Goal: Information Seeking & Learning: Find specific page/section

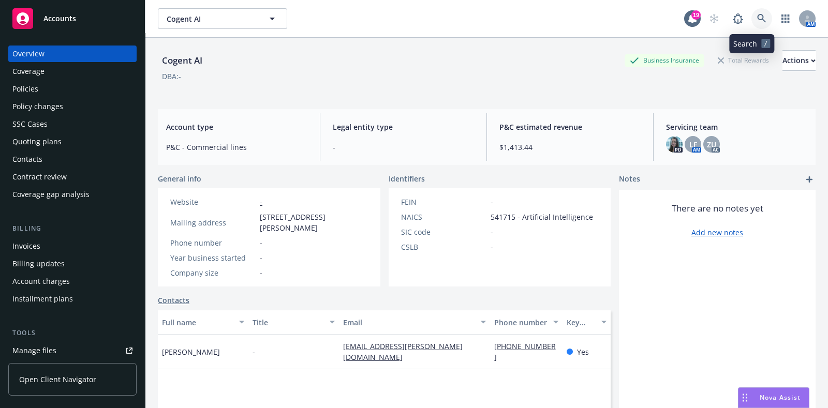
click at [751, 19] on link at bounding box center [761, 18] width 21 height 21
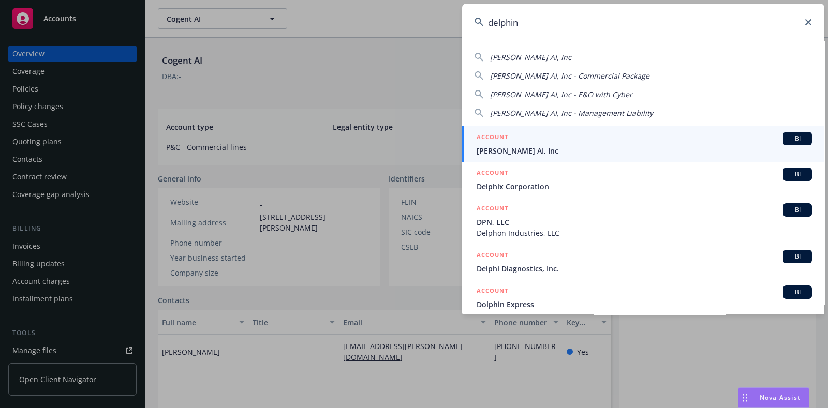
type input "delphin"
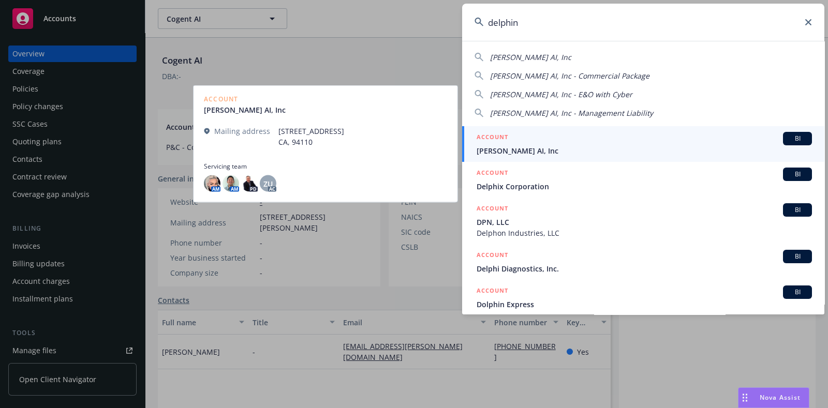
click at [584, 148] on span "[PERSON_NAME] AI, Inc" at bounding box center [644, 150] width 335 height 11
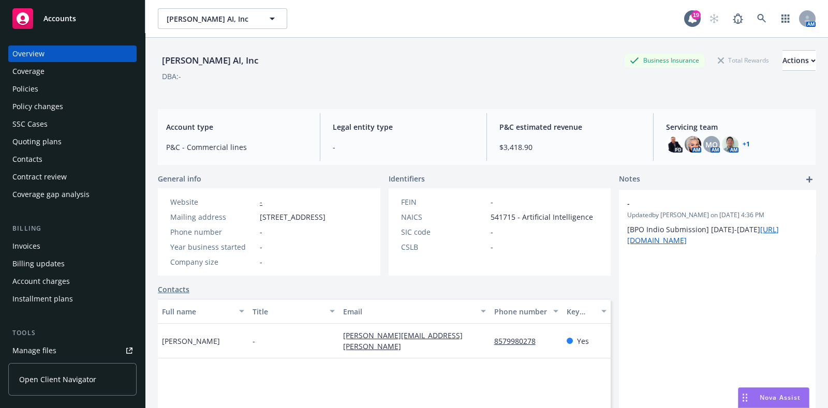
click at [37, 84] on div "Policies" at bounding box center [25, 89] width 26 height 17
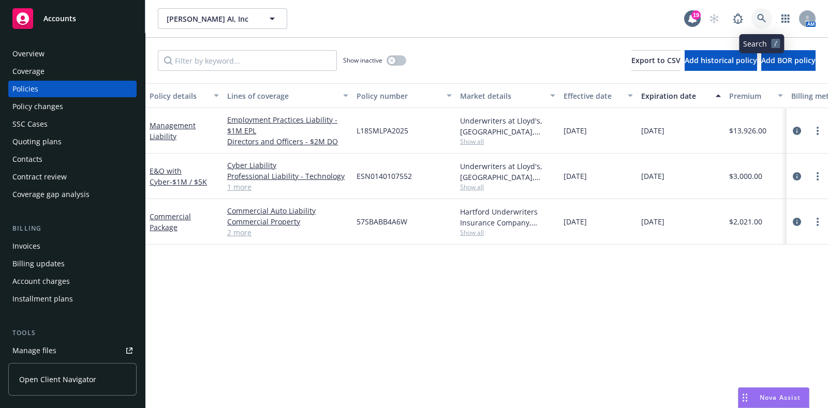
click at [757, 21] on icon at bounding box center [761, 18] width 9 height 9
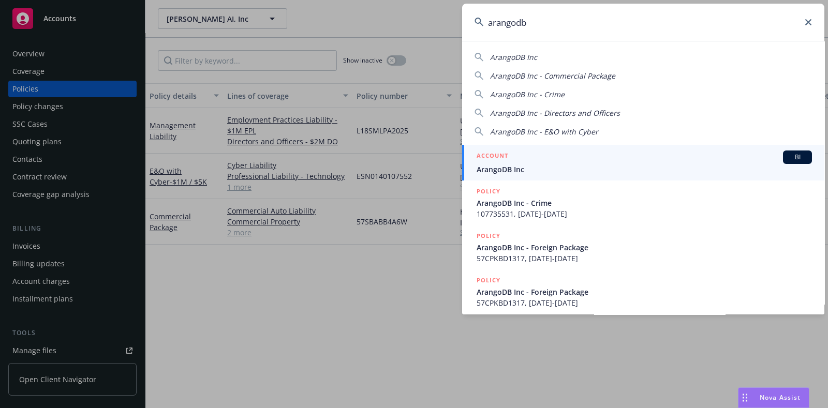
type input "arangodb"
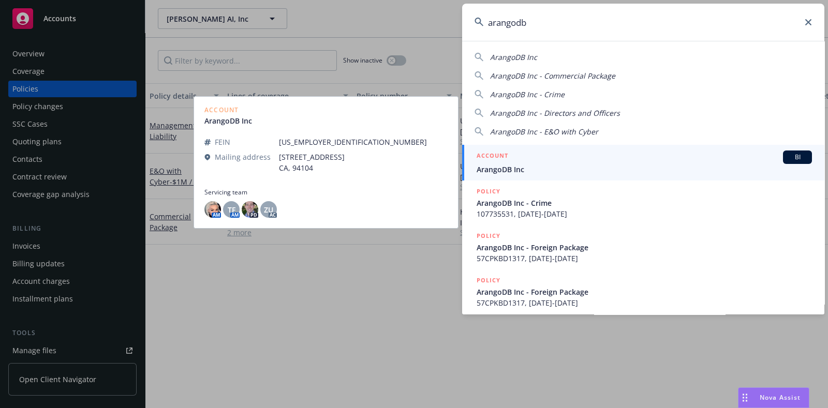
click at [510, 167] on span "ArangoDB Inc" at bounding box center [644, 169] width 335 height 11
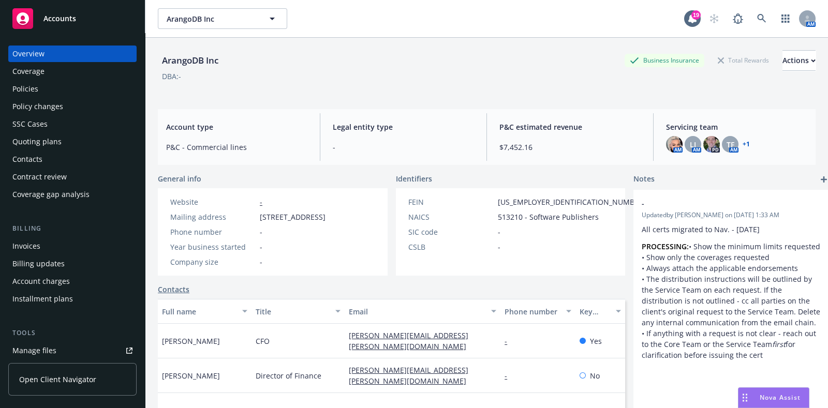
click at [23, 90] on div "Policies" at bounding box center [25, 89] width 26 height 17
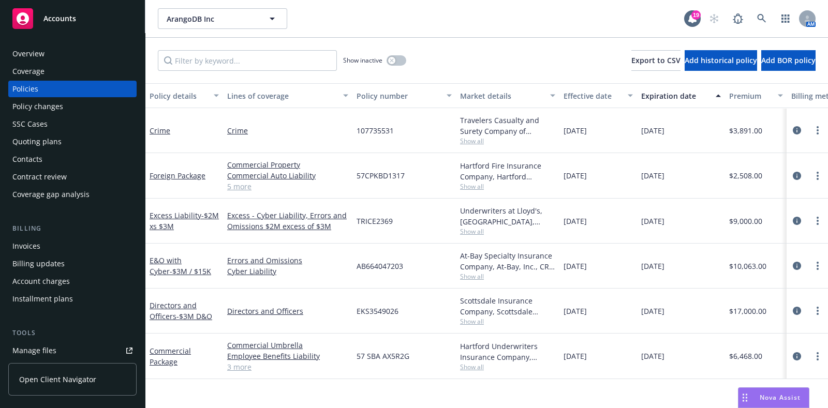
click at [467, 189] on span "Show all" at bounding box center [507, 186] width 95 height 9
click at [316, 306] on link "Directors and Officers" at bounding box center [287, 311] width 121 height 11
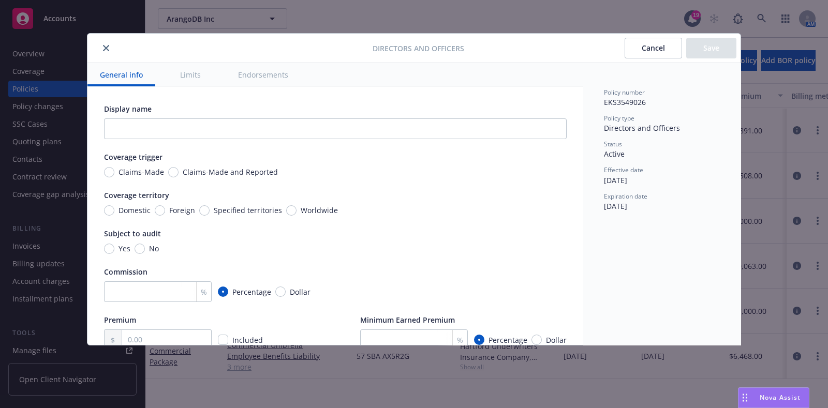
click at [109, 45] on button "close" at bounding box center [106, 48] width 12 height 12
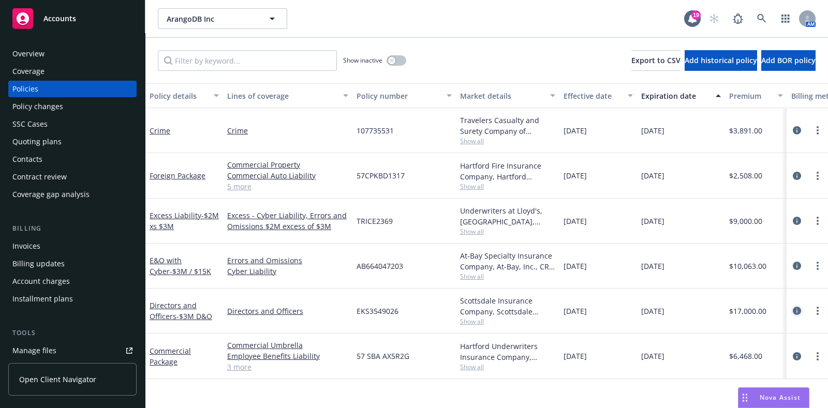
click at [798, 310] on icon "circleInformation" at bounding box center [797, 311] width 8 height 8
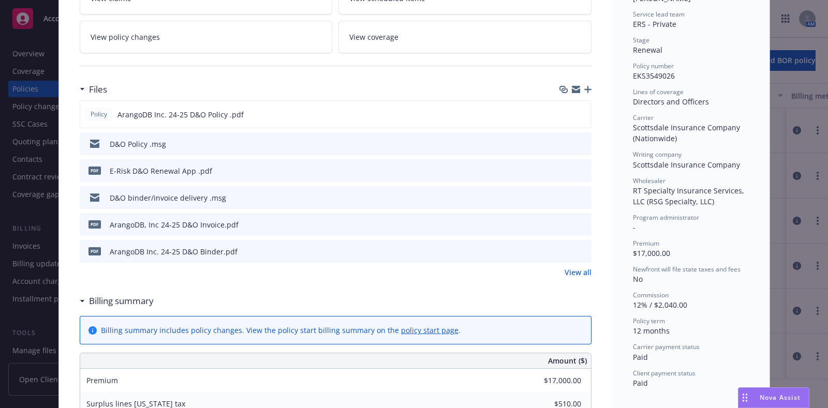
scroll to position [126, 0]
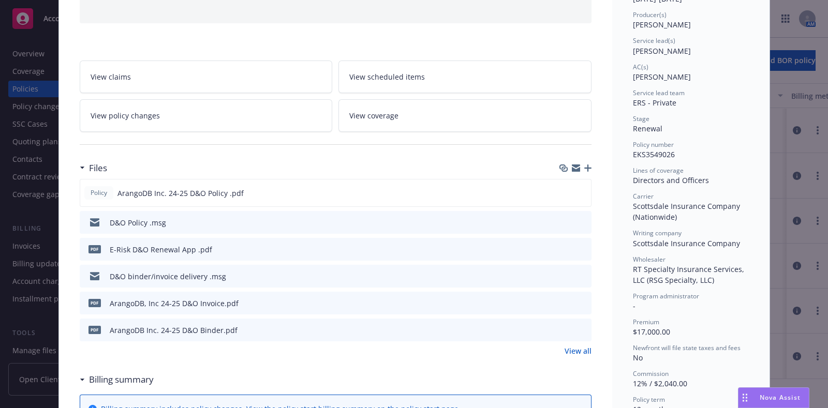
click at [582, 216] on div "D&O Policy .msg" at bounding box center [336, 222] width 512 height 23
click at [577, 218] on icon "preview file" at bounding box center [581, 221] width 9 height 7
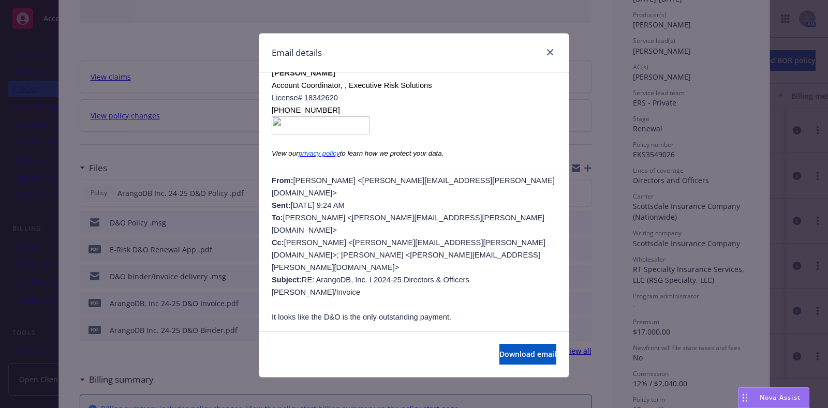
scroll to position [263, 0]
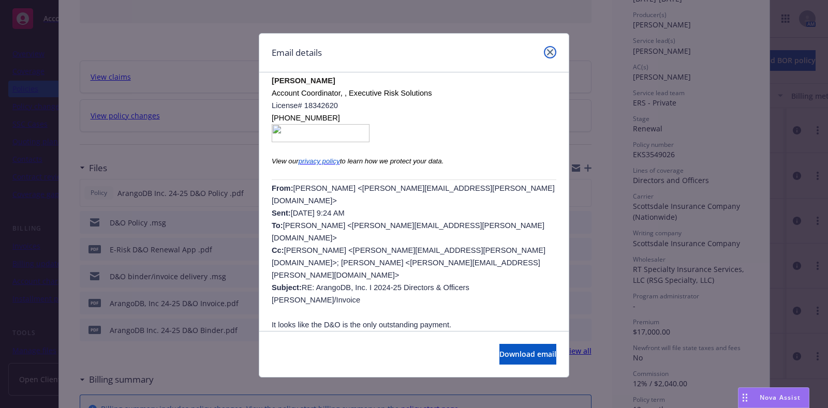
click at [546, 58] on link "close" at bounding box center [550, 52] width 12 height 12
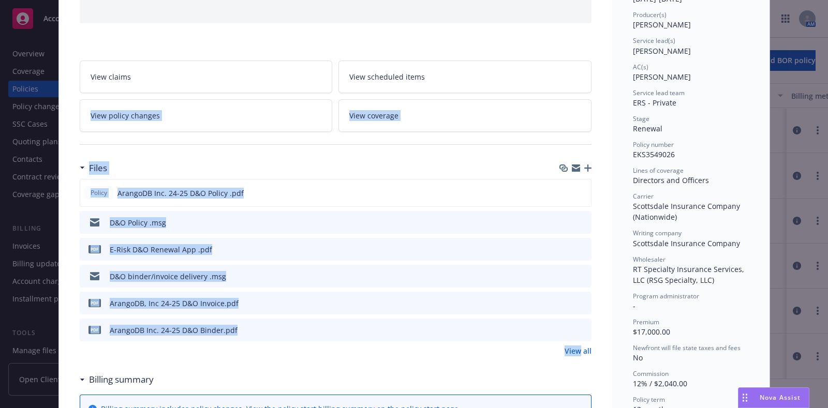
drag, startPoint x: 546, startPoint y: 58, endPoint x: 417, endPoint y: 323, distance: 294.6
click at [408, 185] on div "Policy ArangoDB Inc. 24-25 D&O Policy .pdf" at bounding box center [336, 193] width 512 height 28
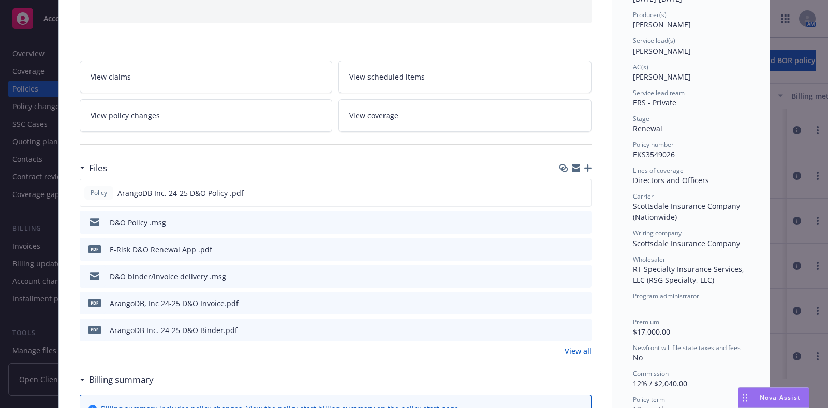
click at [577, 272] on icon "preview file" at bounding box center [581, 275] width 9 height 7
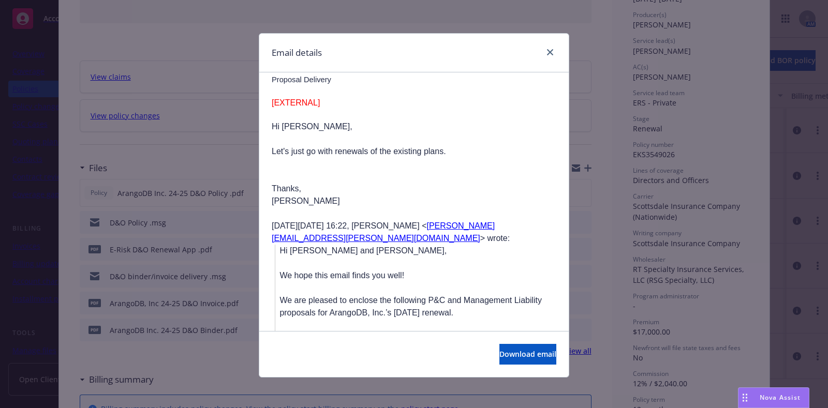
scroll to position [565, 0]
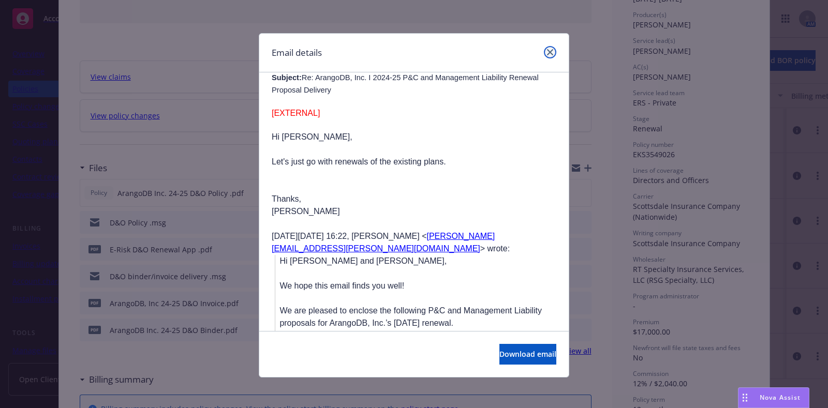
click at [544, 52] on link "close" at bounding box center [550, 52] width 12 height 12
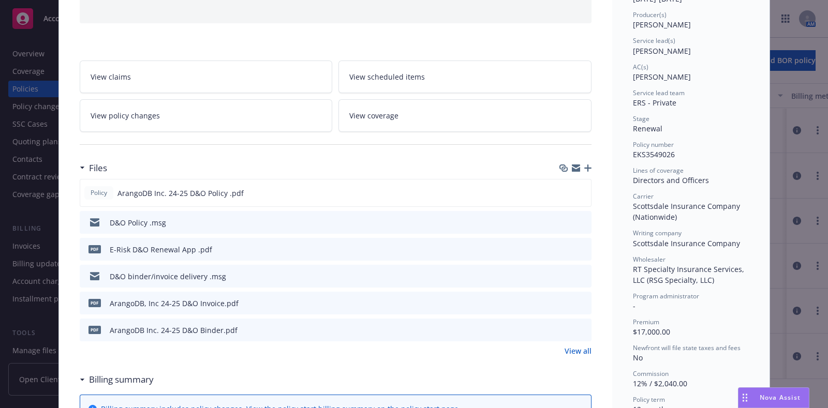
click at [568, 350] on link "View all" at bounding box center [578, 351] width 27 height 11
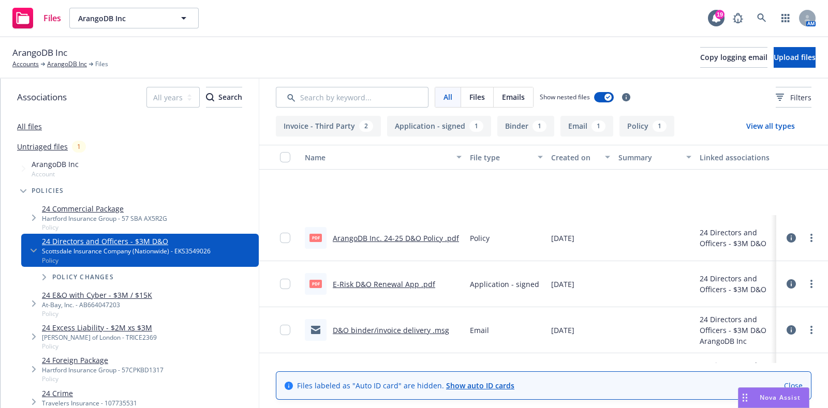
scroll to position [128, 0]
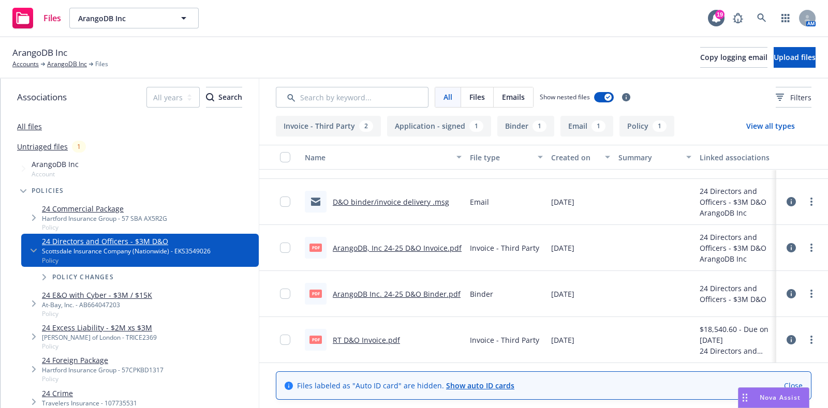
click at [351, 245] on link "ArangoDB, Inc 24-25 D&O Invoice.pdf" at bounding box center [397, 248] width 129 height 10
click at [357, 340] on link "RT D&O Invoice.pdf" at bounding box center [366, 340] width 67 height 10
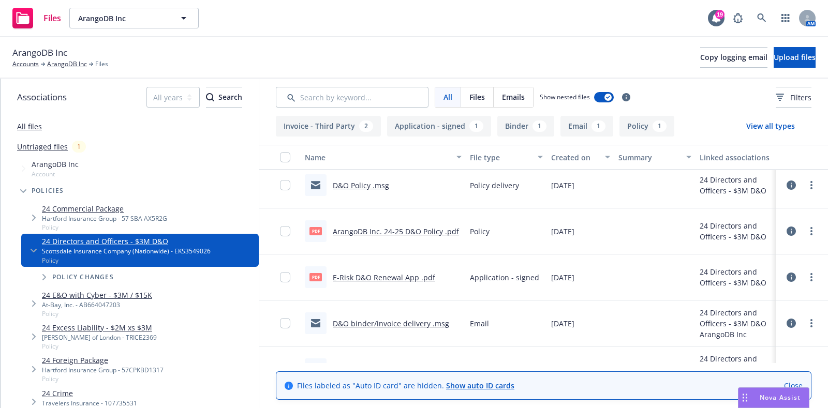
scroll to position [7, 0]
click at [70, 63] on link "ArangoDB Inc" at bounding box center [67, 64] width 40 height 9
